Goal: Information Seeking & Learning: Learn about a topic

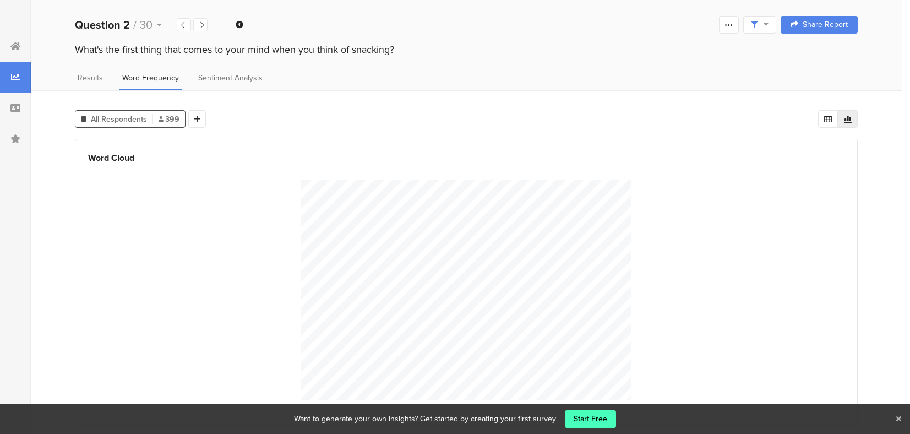
click at [899, 420] on icon at bounding box center [899, 418] width 5 height 7
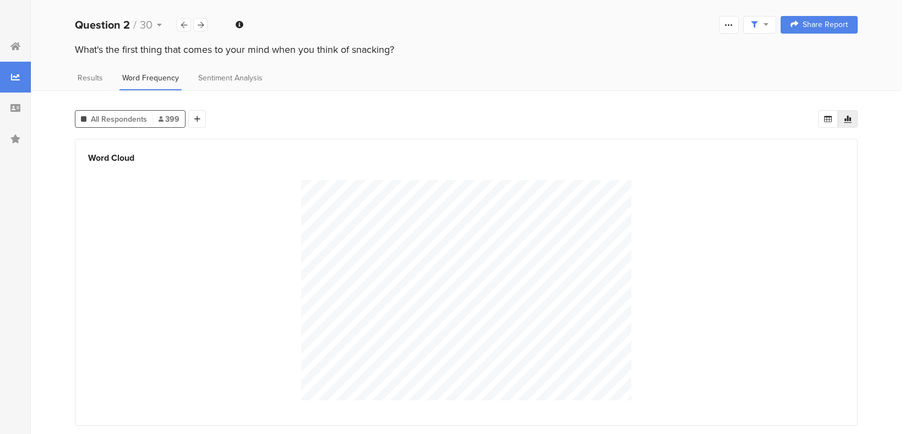
click at [164, 119] on span "399" at bounding box center [169, 119] width 21 height 12
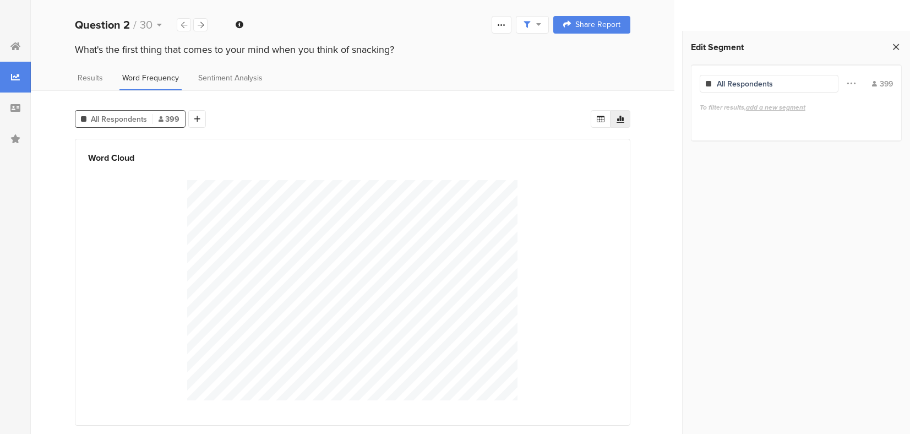
click at [897, 45] on icon at bounding box center [897, 46] width 12 height 15
